Goal: Task Accomplishment & Management: Use online tool/utility

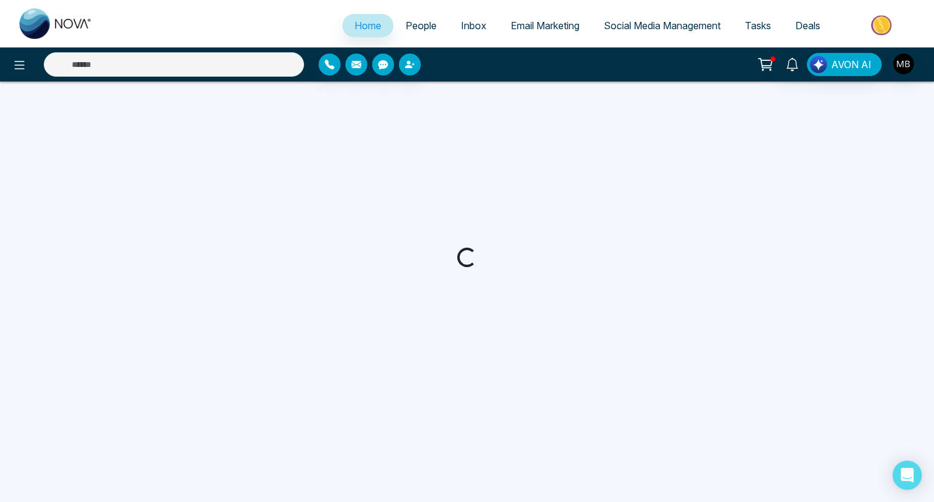
select select "*"
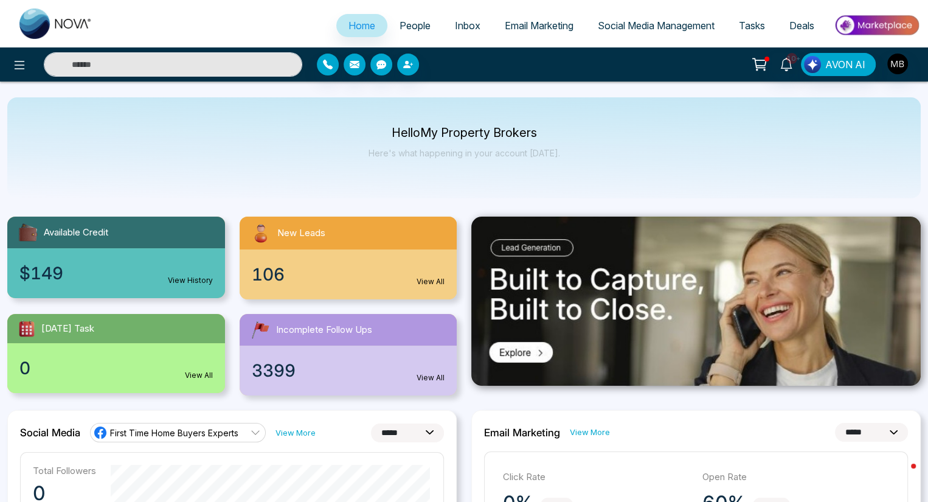
click at [404, 27] on span "People" at bounding box center [414, 25] width 31 height 12
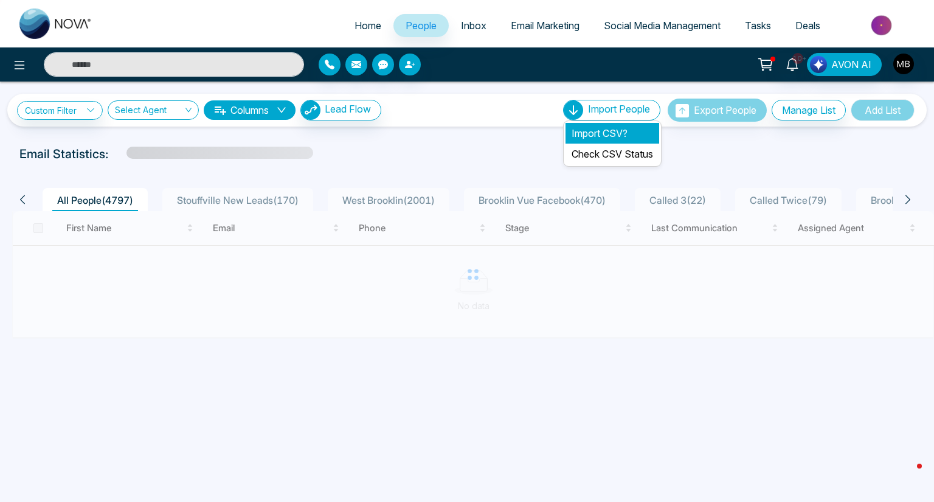
click at [601, 134] on li "Import CSV?" at bounding box center [612, 133] width 94 height 21
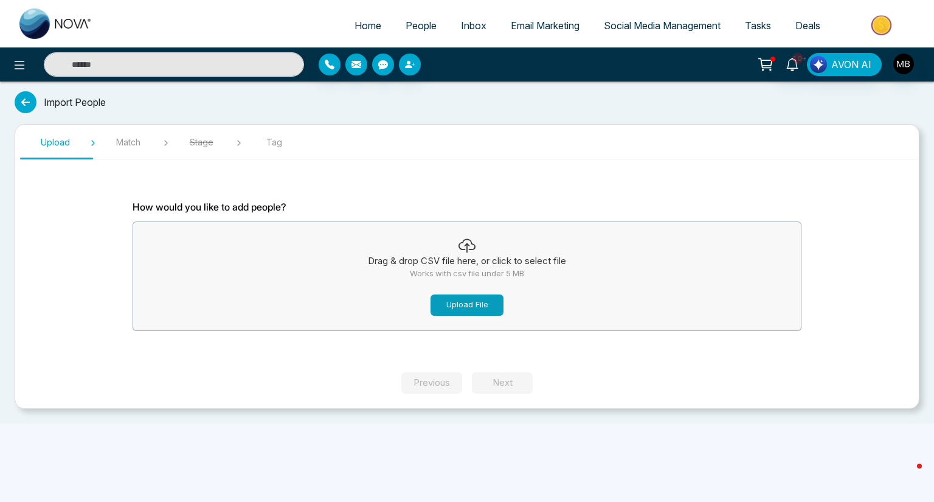
click at [466, 306] on button "Upload File" at bounding box center [466, 304] width 73 height 21
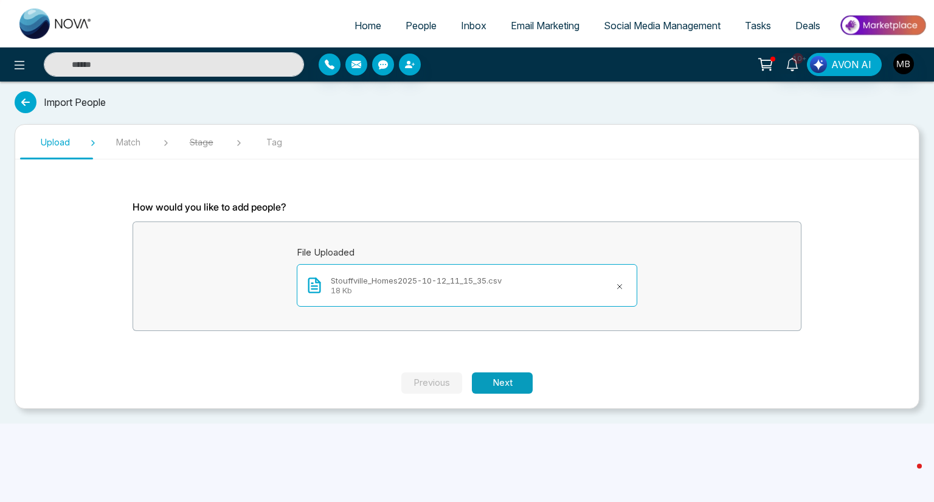
click at [514, 385] on button "Next" at bounding box center [502, 382] width 61 height 21
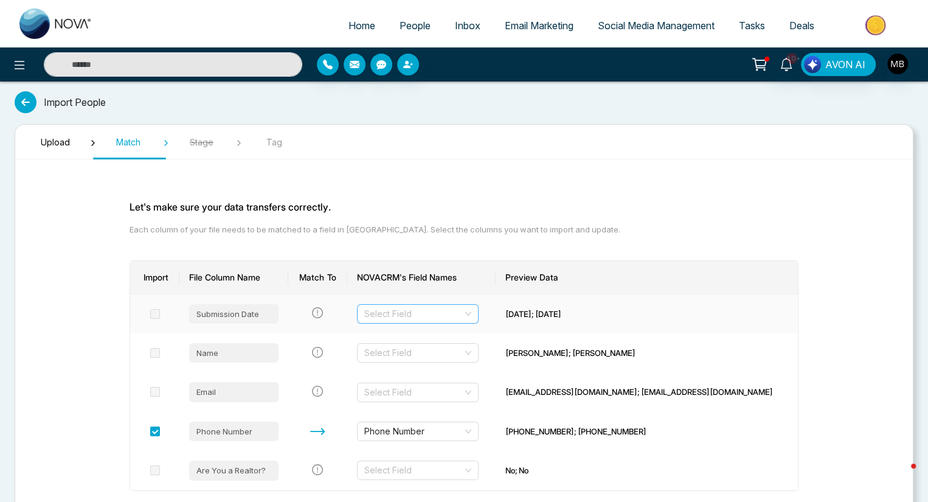
click at [431, 308] on input "search" at bounding box center [413, 314] width 98 height 18
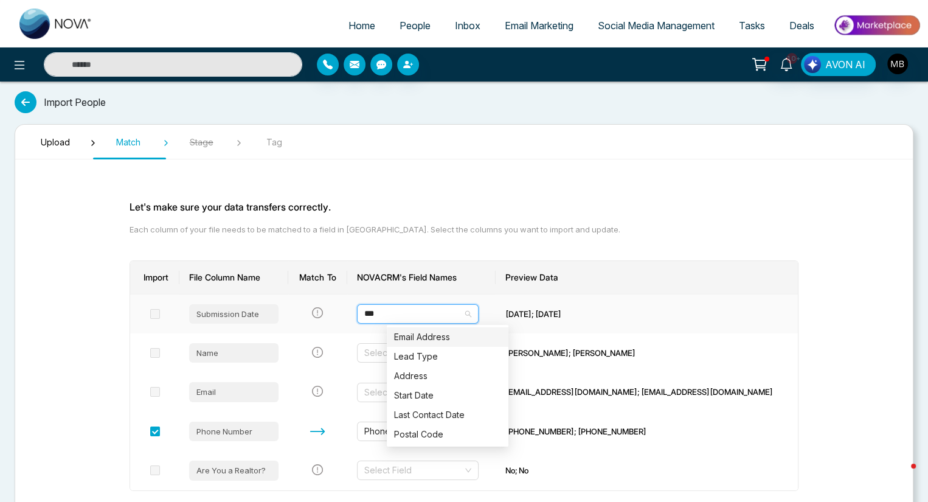
type input "****"
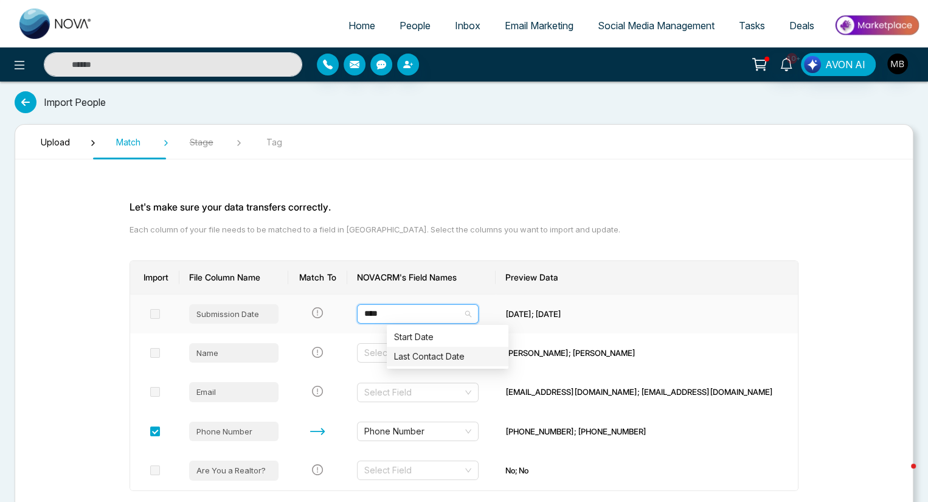
click at [427, 354] on div "Last Contact Date" at bounding box center [447, 356] width 107 height 13
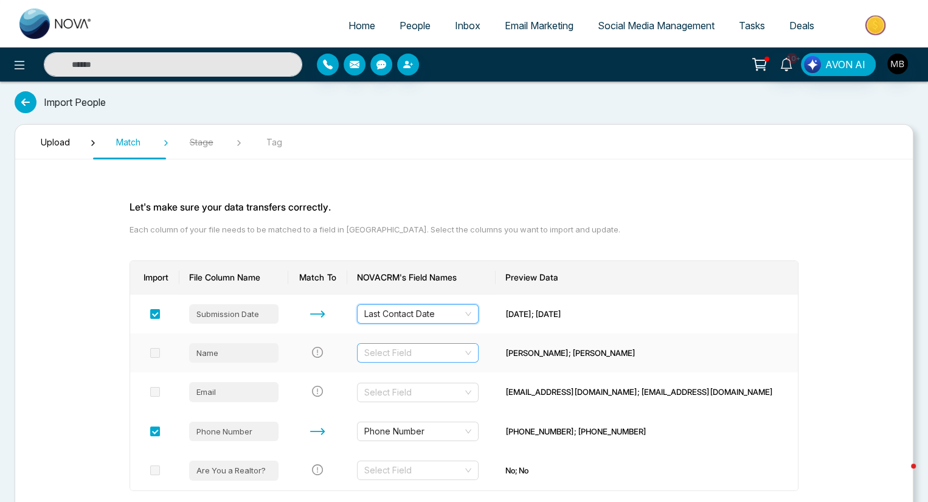
click at [435, 356] on input "search" at bounding box center [413, 353] width 98 height 18
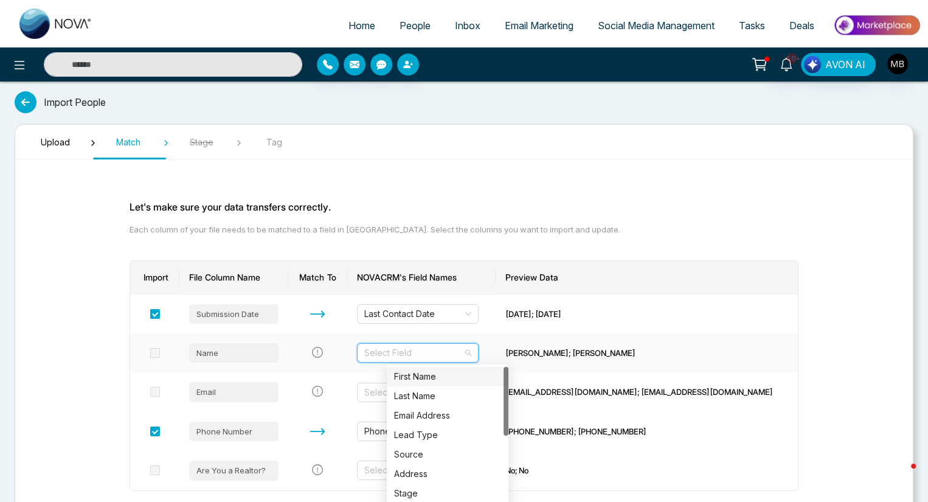
click at [432, 376] on div "First Name" at bounding box center [447, 376] width 107 height 13
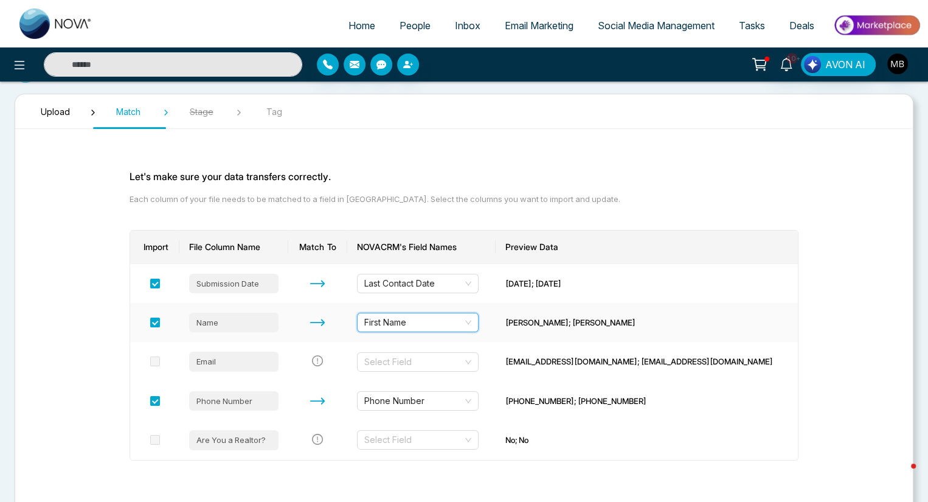
scroll to position [32, 0]
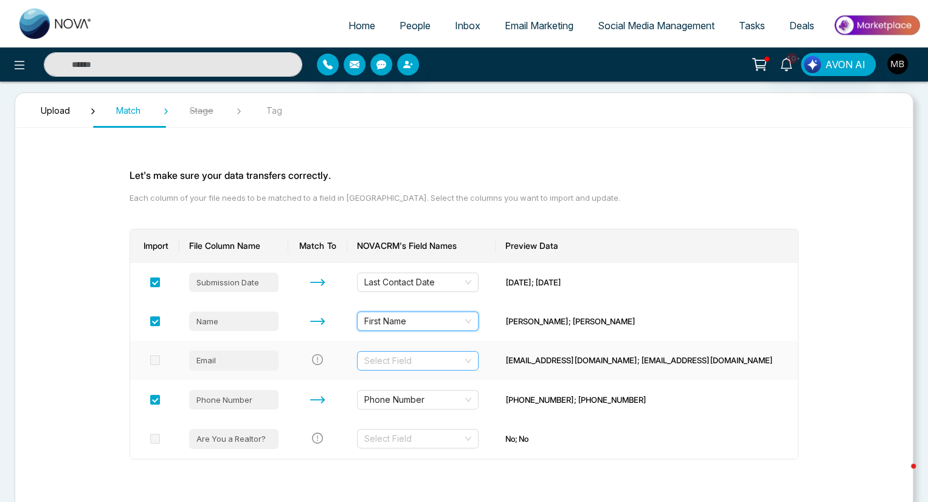
click at [455, 359] on input "search" at bounding box center [413, 360] width 98 height 18
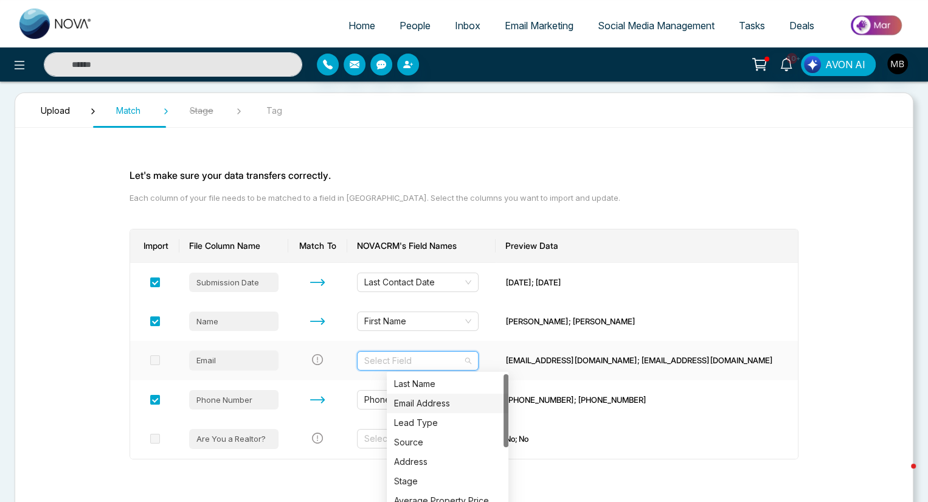
click at [438, 404] on div "Email Address" at bounding box center [447, 402] width 107 height 13
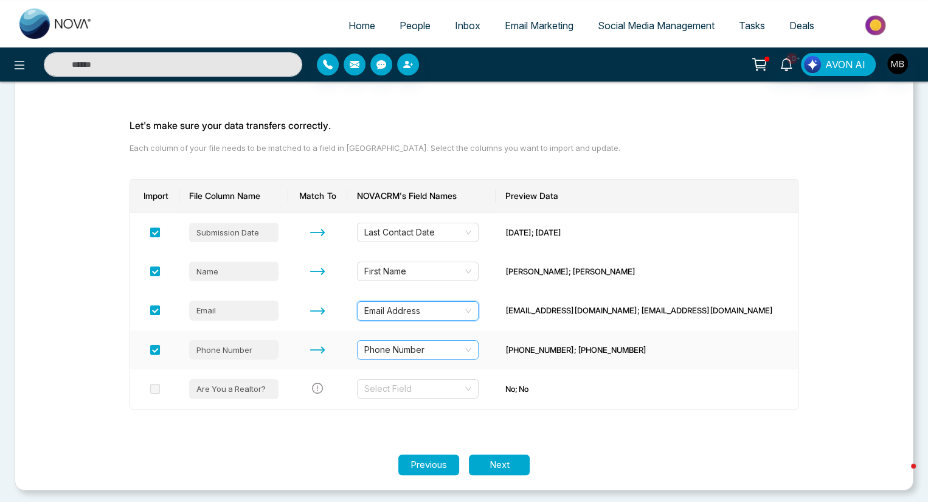
scroll to position [82, 0]
click at [463, 390] on input "search" at bounding box center [413, 388] width 98 height 18
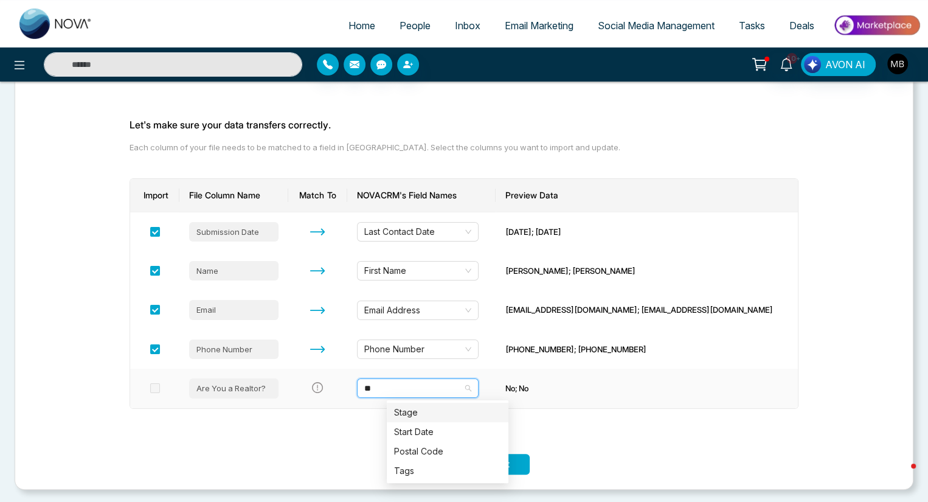
type input "***"
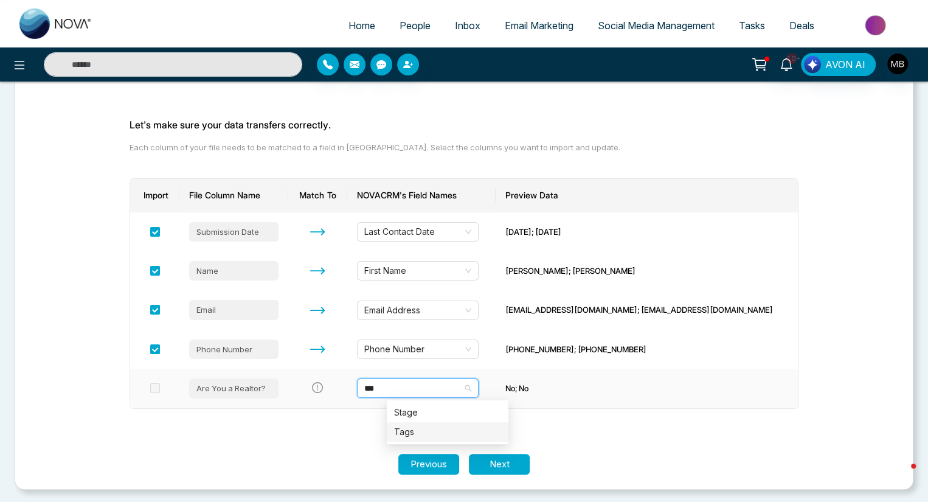
click at [409, 431] on div "Tags" at bounding box center [447, 431] width 107 height 13
click at [498, 463] on button "Next" at bounding box center [499, 464] width 61 height 21
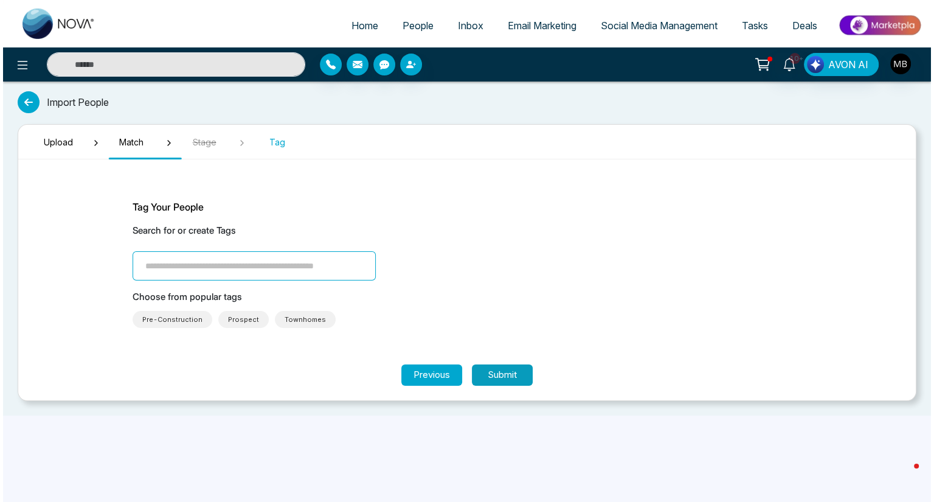
scroll to position [0, 0]
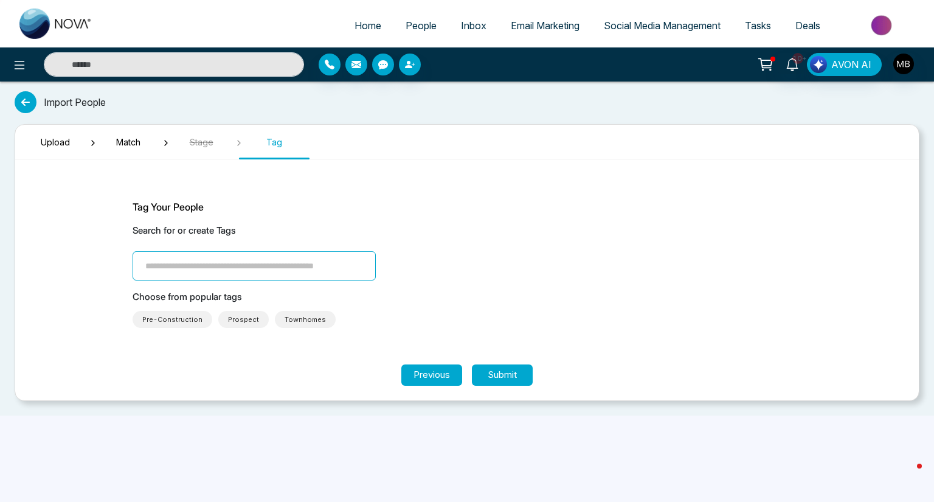
click at [229, 264] on input "search" at bounding box center [254, 265] width 243 height 29
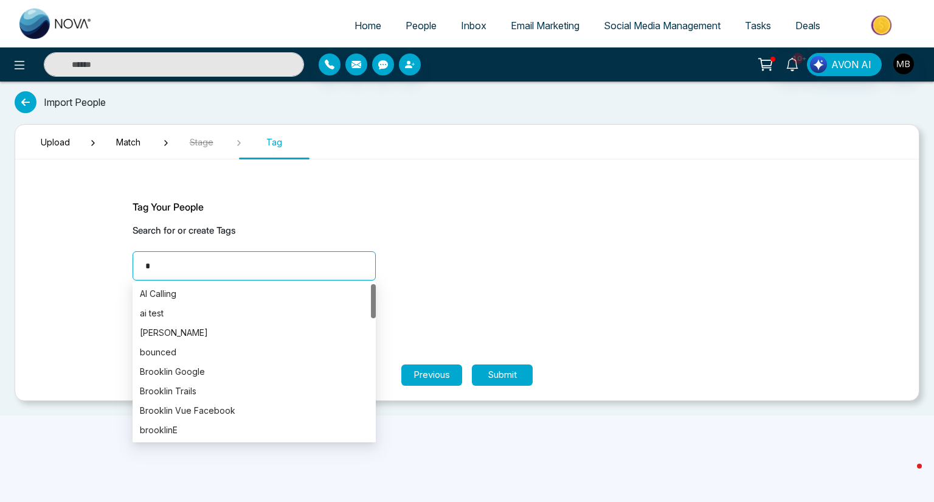
type input "**"
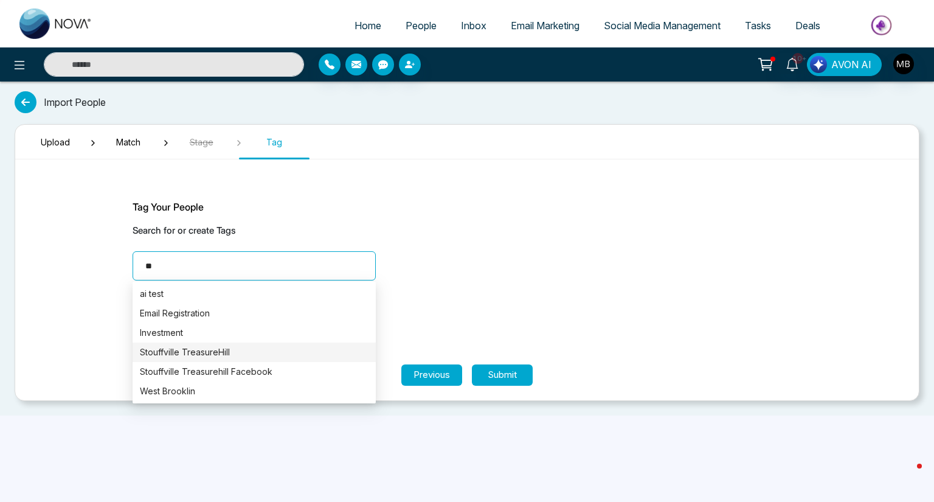
click at [195, 350] on div "Stouffville TreasureHill" at bounding box center [254, 351] width 229 height 13
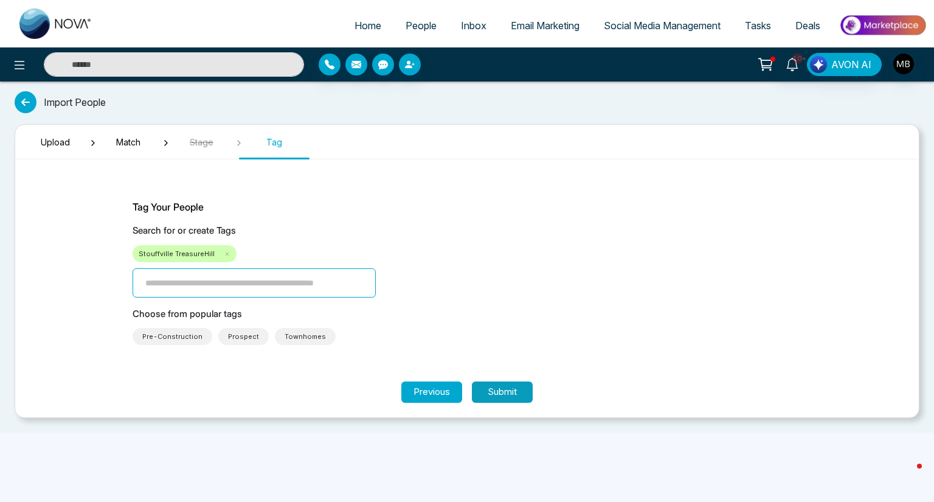
click at [509, 388] on button "Submit" at bounding box center [502, 391] width 61 height 21
